Goal: Information Seeking & Learning: Check status

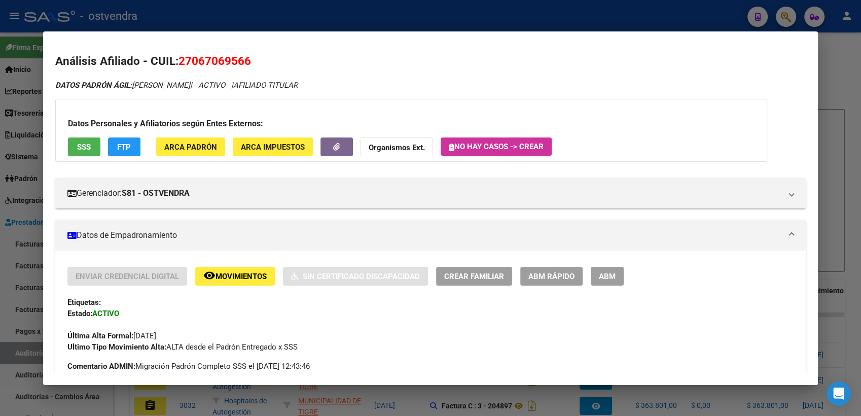
click at [843, 50] on div at bounding box center [430, 208] width 861 height 416
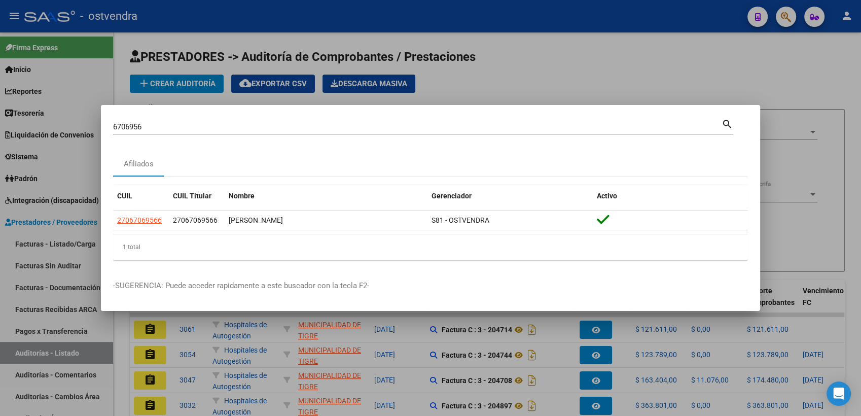
click at [786, 12] on div at bounding box center [430, 208] width 861 height 416
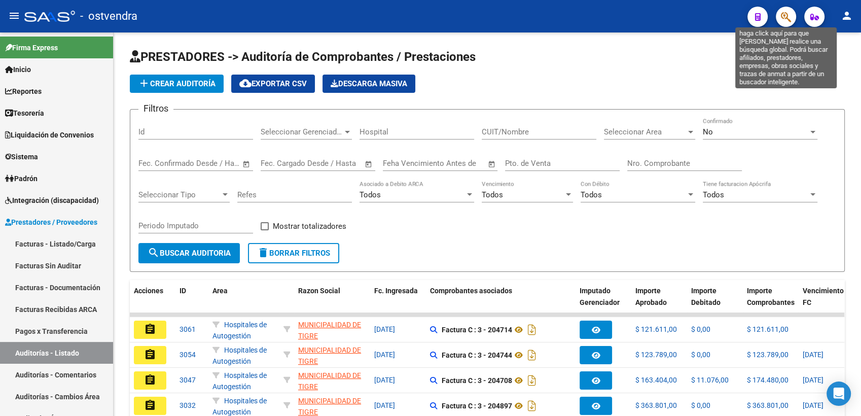
click at [786, 13] on icon "button" at bounding box center [785, 17] width 10 height 12
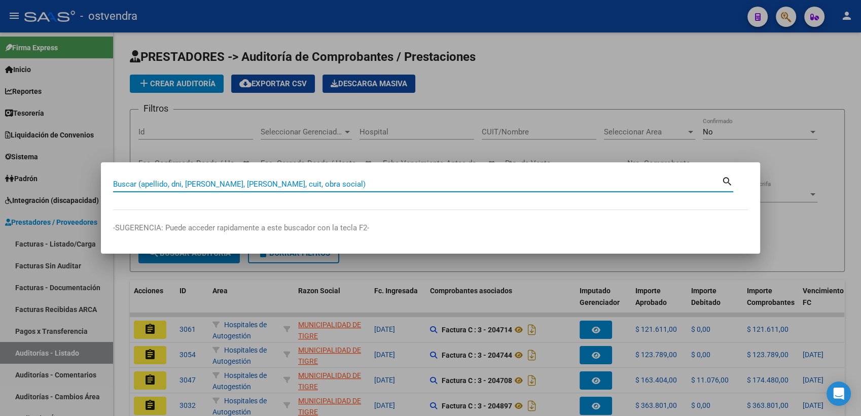
click at [495, 180] on input "Buscar (apellido, dni, [PERSON_NAME], [PERSON_NAME], cuit, obra social)" at bounding box center [417, 183] width 608 height 9
paste input "06706956"
type input "06706956"
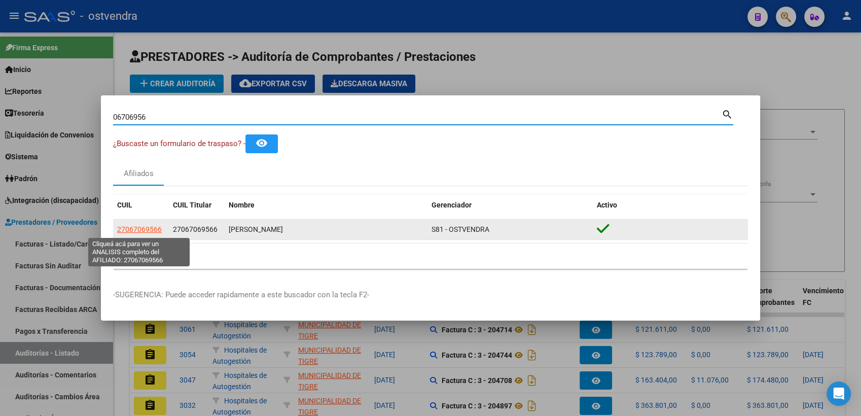
click at [140, 228] on span "27067069566" at bounding box center [139, 229] width 45 height 8
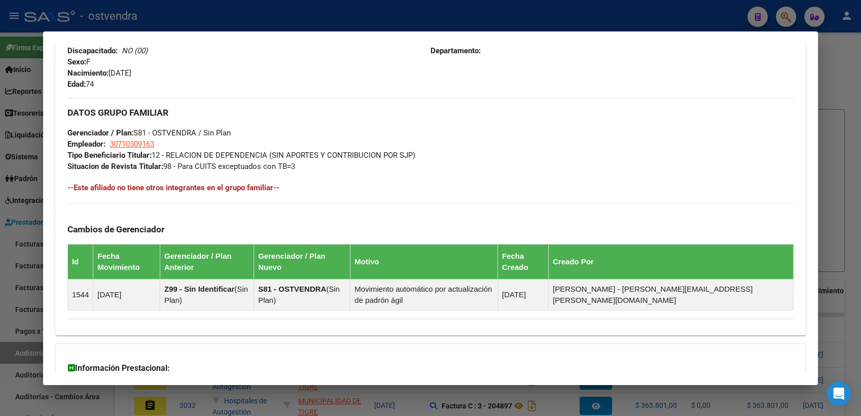
scroll to position [526, 0]
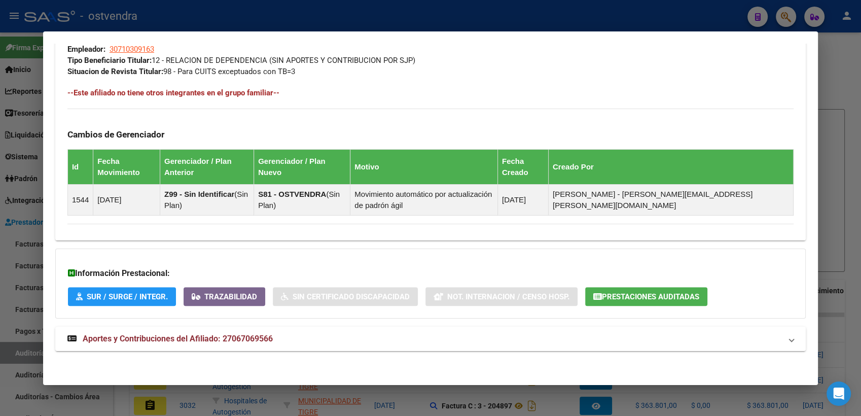
click at [649, 292] on span "Prestaciones Auditadas" at bounding box center [650, 296] width 97 height 9
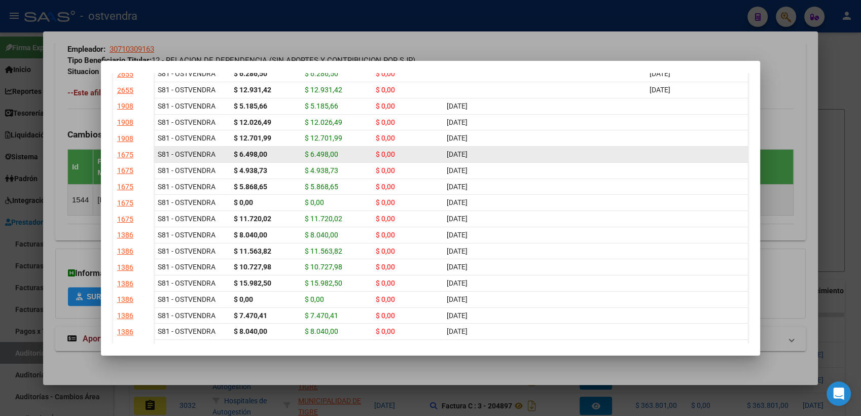
scroll to position [0, 0]
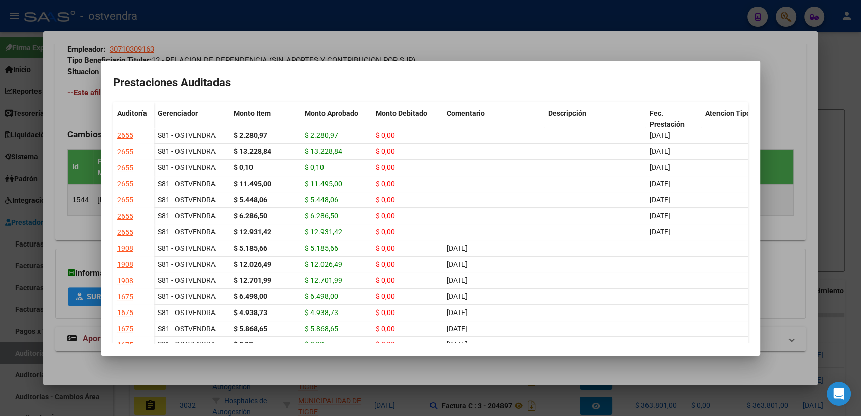
click at [836, 77] on div at bounding box center [430, 208] width 861 height 416
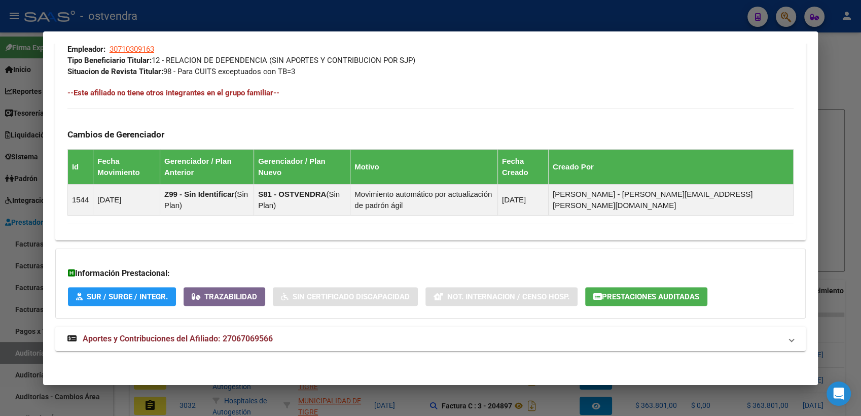
click at [829, 76] on div at bounding box center [430, 208] width 861 height 416
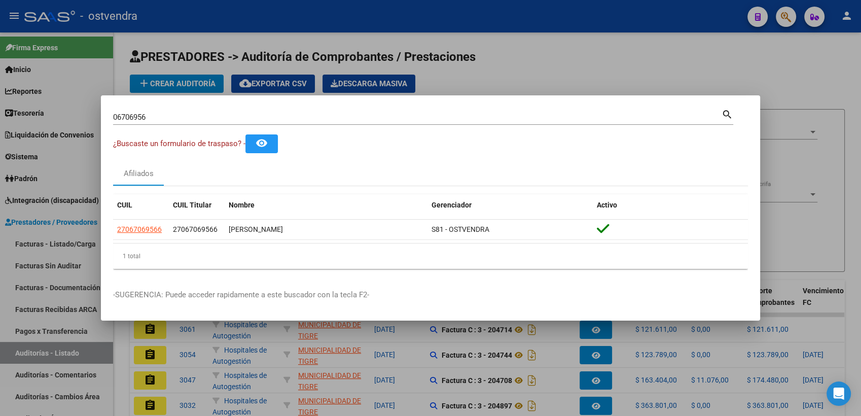
click at [815, 57] on div at bounding box center [430, 208] width 861 height 416
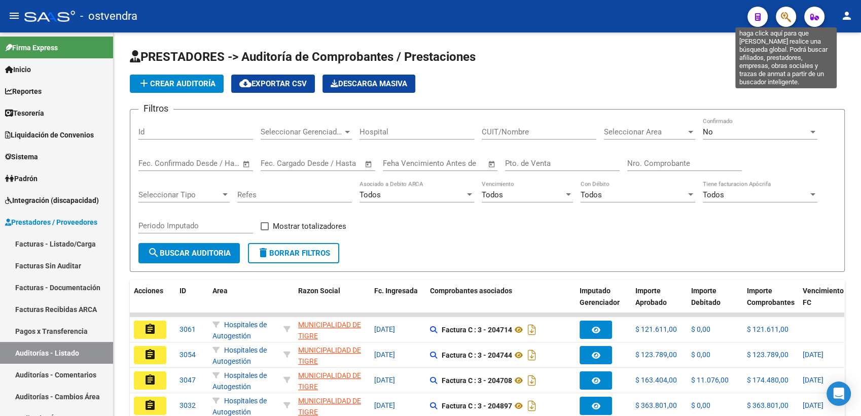
click at [787, 17] on icon "button" at bounding box center [785, 17] width 10 height 12
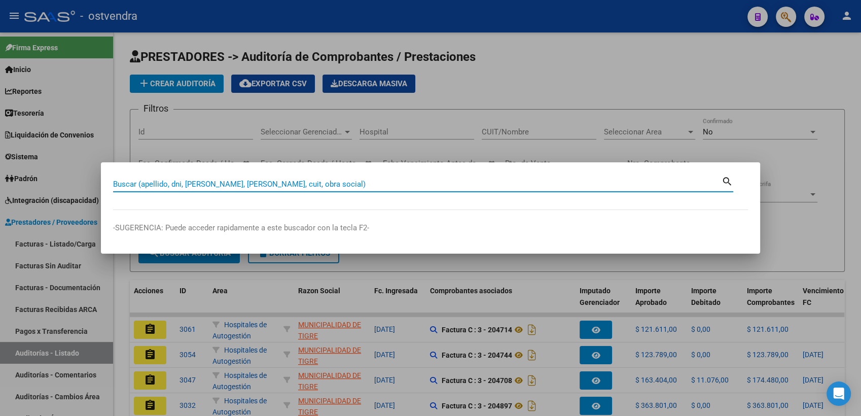
click at [392, 186] on input "Buscar (apellido, dni, [PERSON_NAME], [PERSON_NAME], cuit, obra social)" at bounding box center [417, 183] width 608 height 9
paste input "6706956"
type input "6706956"
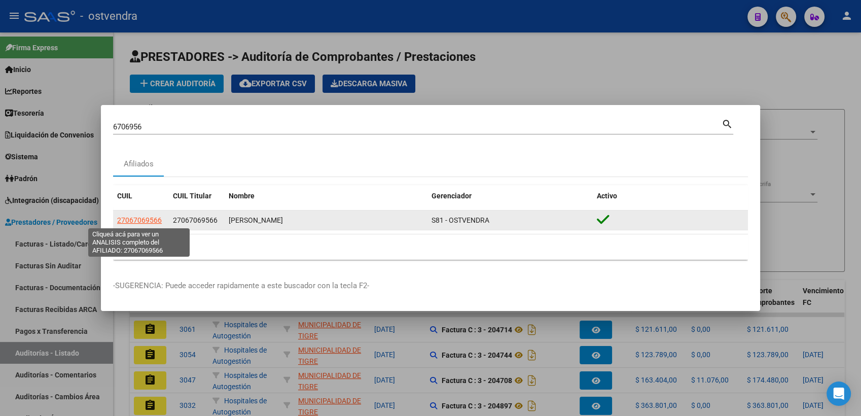
click at [146, 221] on span "27067069566" at bounding box center [139, 220] width 45 height 8
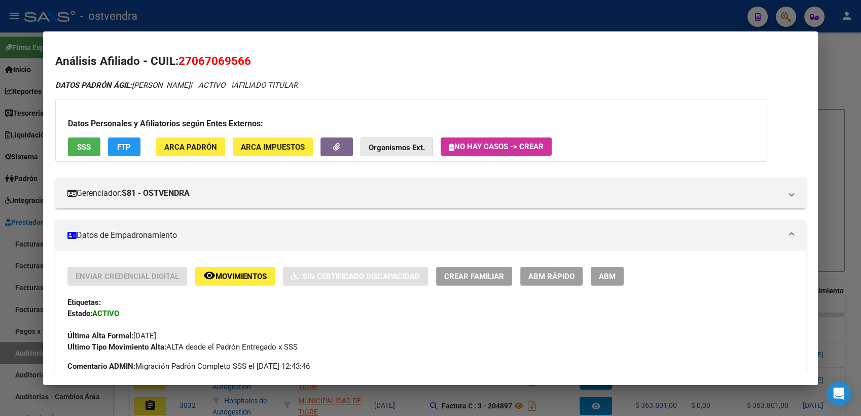
click at [394, 143] on strong "Organismos Ext." at bounding box center [396, 147] width 56 height 9
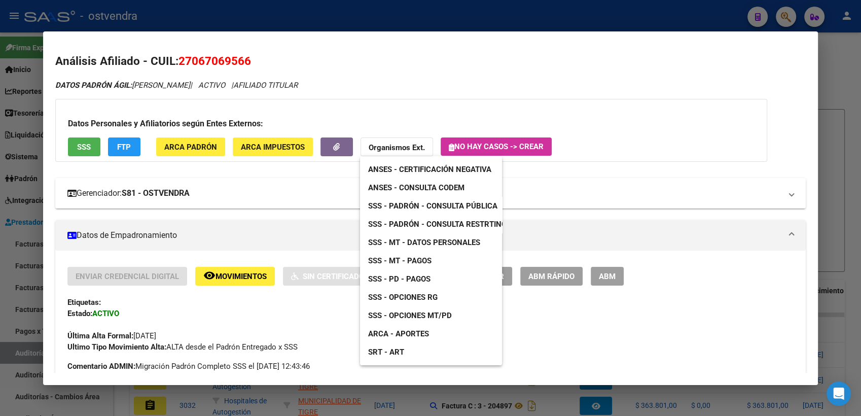
click at [453, 208] on span "SSS - Padrón - Consulta Pública" at bounding box center [432, 205] width 129 height 9
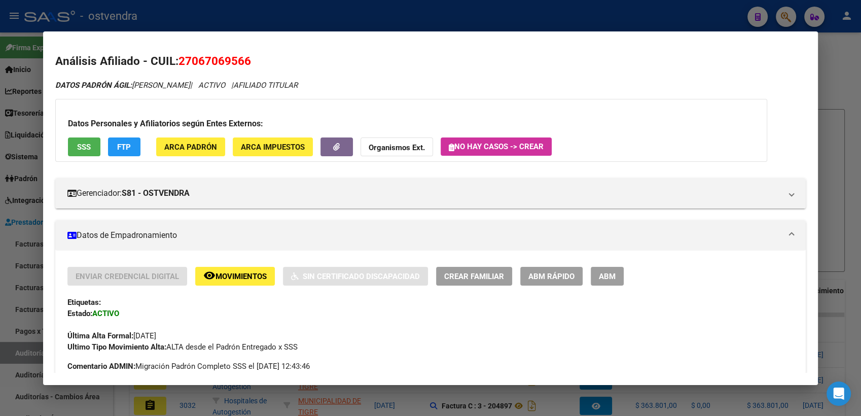
drag, startPoint x: 831, startPoint y: 71, endPoint x: 824, endPoint y: 53, distance: 19.6
click at [832, 71] on div at bounding box center [430, 208] width 861 height 416
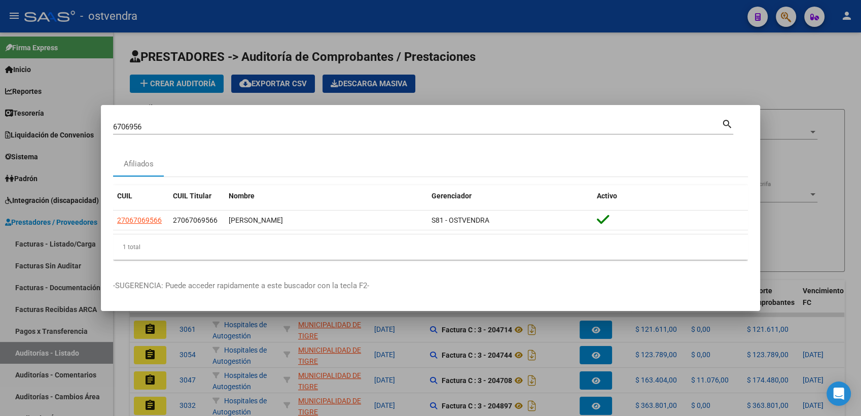
click at [785, 16] on div at bounding box center [430, 208] width 861 height 416
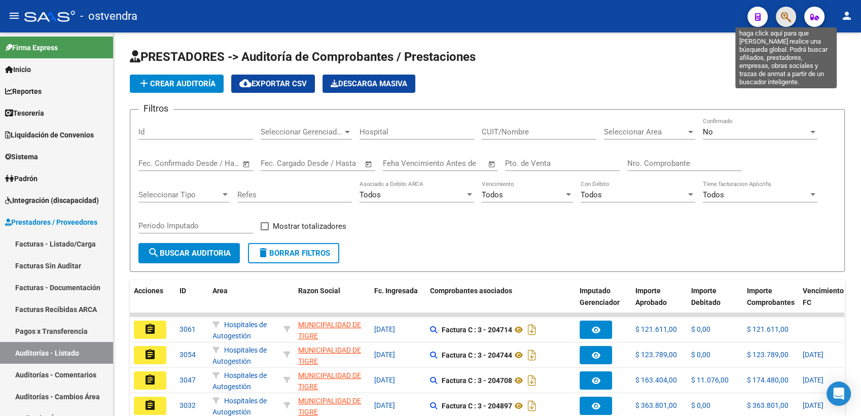
click at [786, 18] on icon "button" at bounding box center [785, 17] width 10 height 12
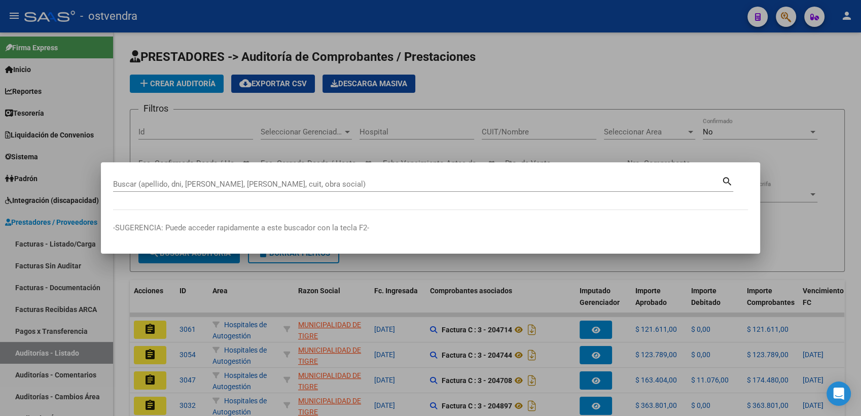
click at [437, 189] on div "Buscar (apellido, dni, [PERSON_NAME], [PERSON_NAME], cuit, obra social)" at bounding box center [417, 183] width 608 height 15
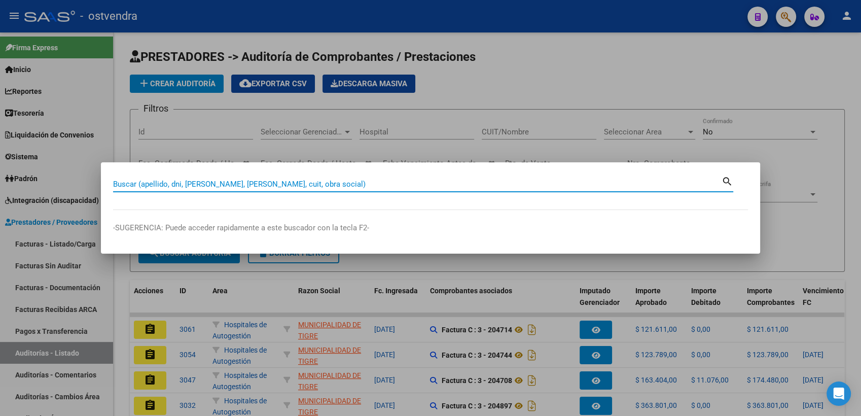
paste input "93450260"
type input "93450260"
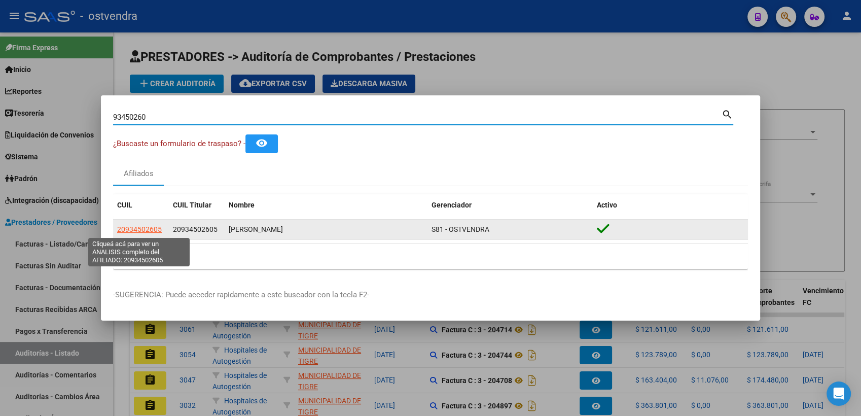
click at [146, 228] on span "20934502605" at bounding box center [139, 229] width 45 height 8
type textarea "20934502605"
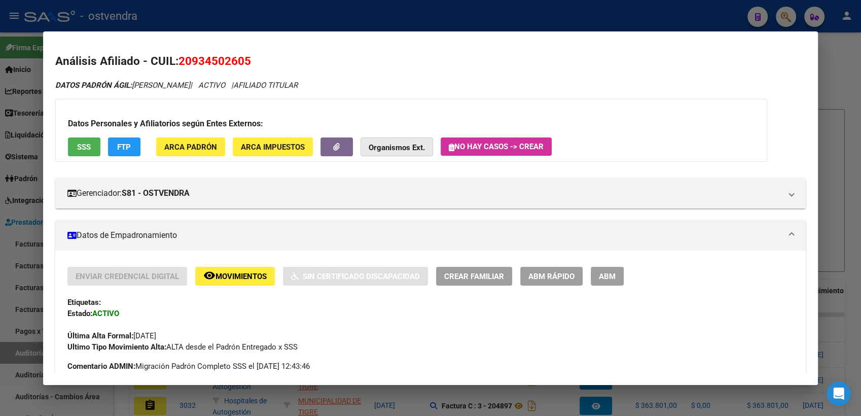
click at [405, 147] on strong "Organismos Ext." at bounding box center [396, 147] width 56 height 9
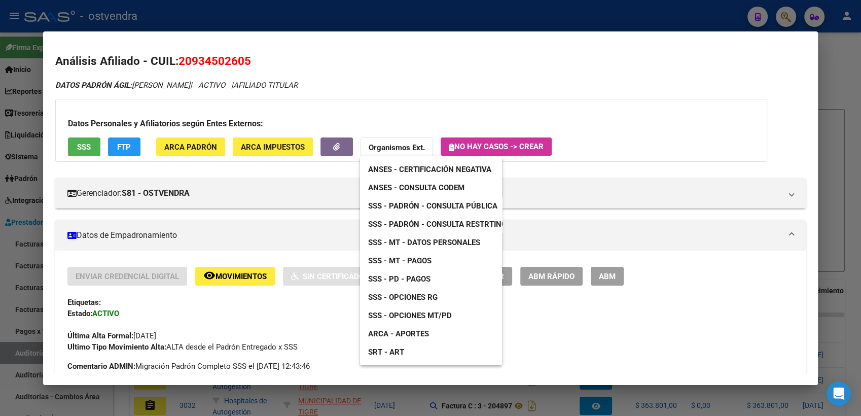
click at [429, 205] on span "SSS - Padrón - Consulta Pública" at bounding box center [432, 205] width 129 height 9
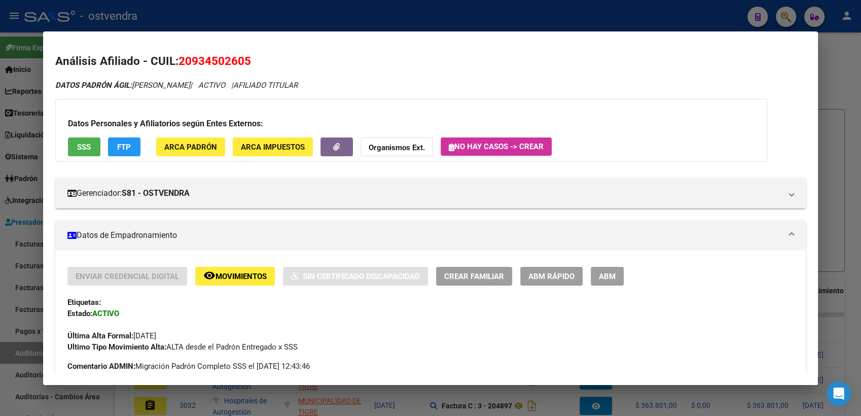
click at [823, 50] on div at bounding box center [430, 208] width 861 height 416
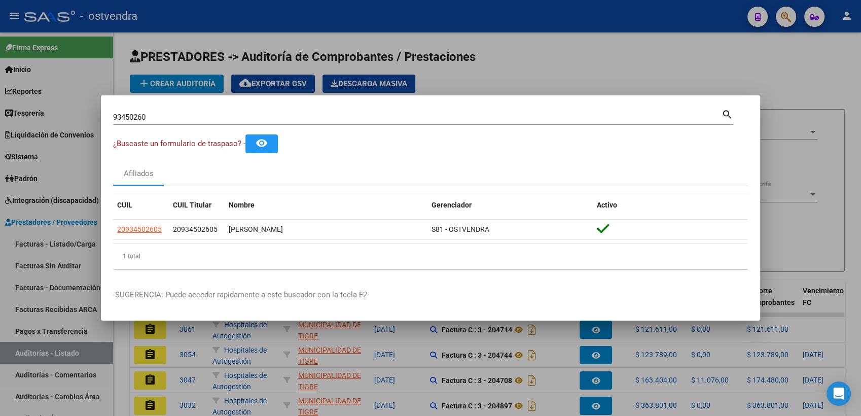
click at [800, 57] on div at bounding box center [430, 208] width 861 height 416
